Goal: Information Seeking & Learning: Learn about a topic

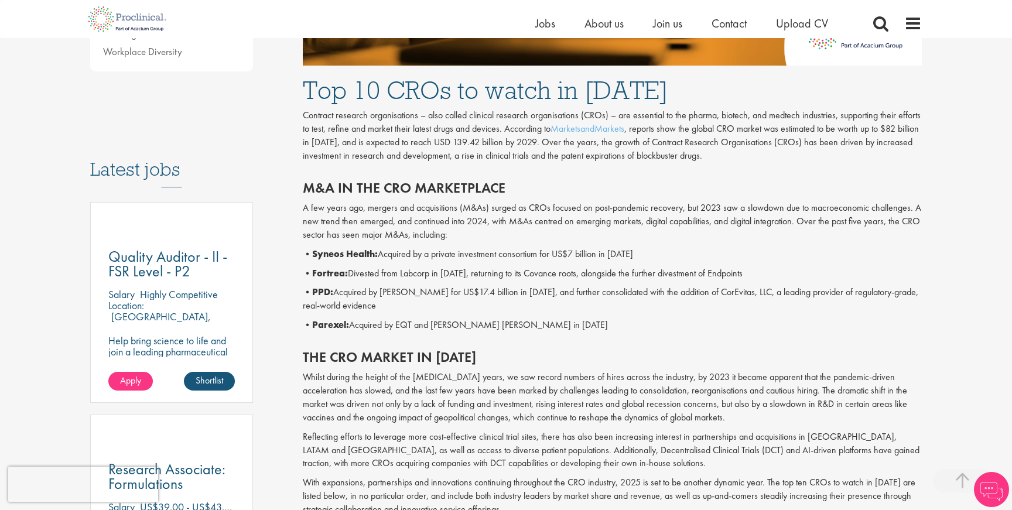
click at [329, 318] on p "• Parexel: Acquired by EQT and [PERSON_NAME] [PERSON_NAME] in [DATE]" at bounding box center [612, 324] width 619 height 13
click at [329, 328] on b "Parexel:" at bounding box center [330, 324] width 37 height 12
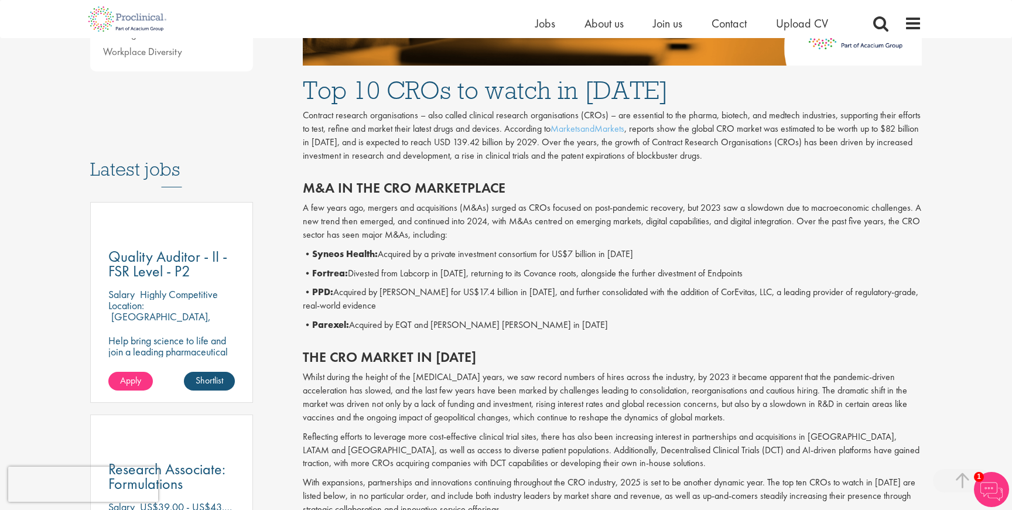
click at [333, 273] on b "Fortrea:" at bounding box center [330, 273] width 36 height 12
